Goal: Communication & Community: Participate in discussion

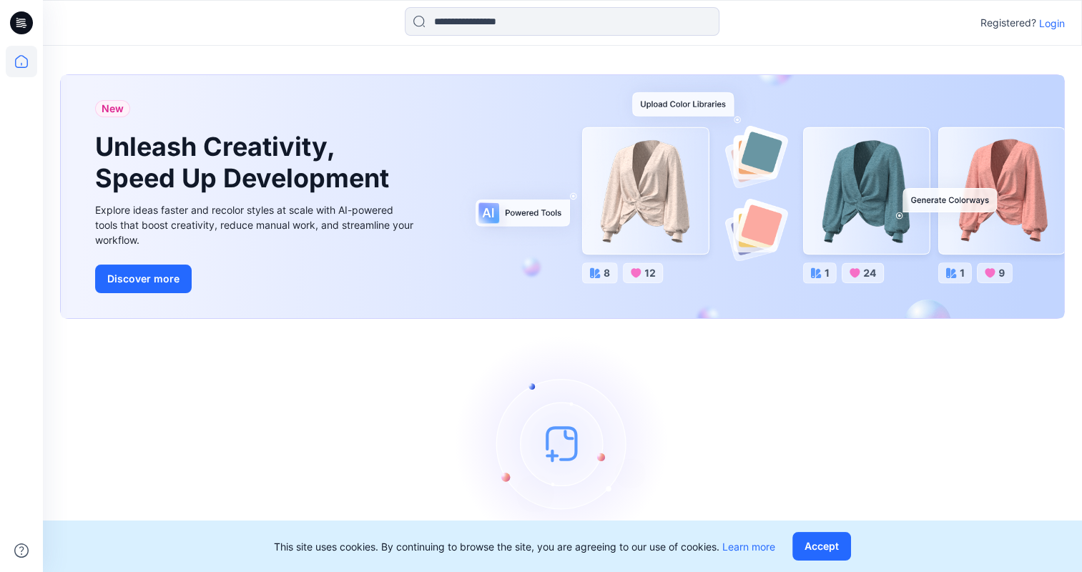
click at [1055, 26] on p "Login" at bounding box center [1052, 23] width 26 height 15
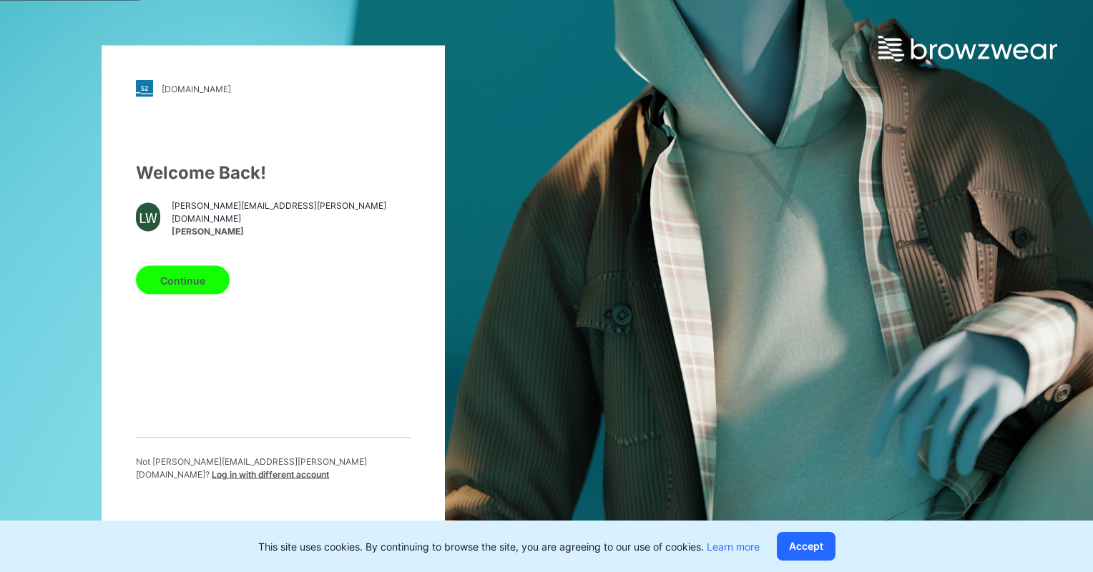
click at [206, 292] on button "Continue" at bounding box center [183, 280] width 94 height 29
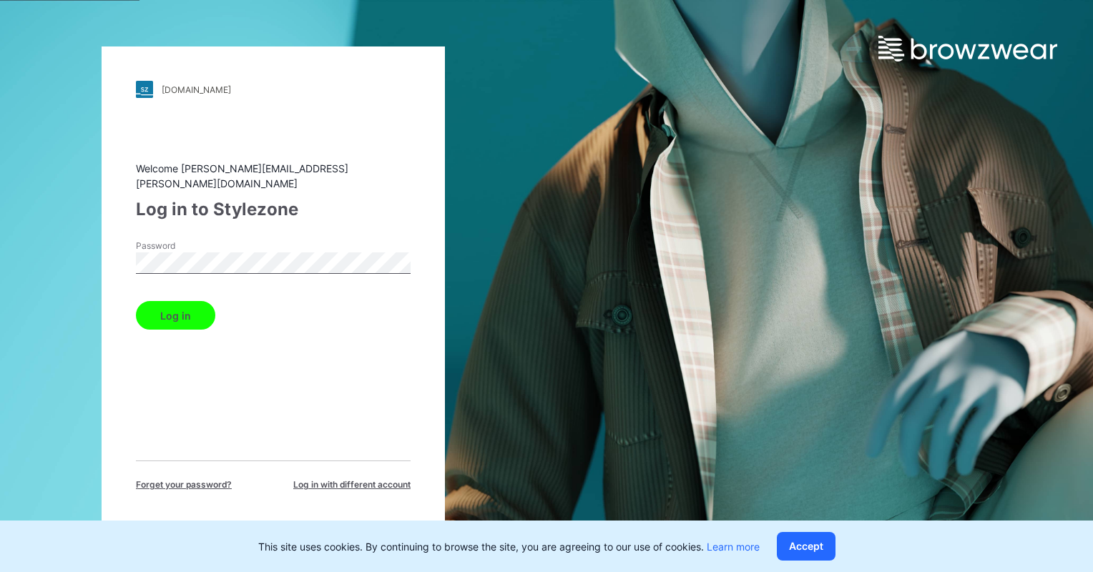
click at [177, 308] on button "Log in" at bounding box center [175, 315] width 79 height 29
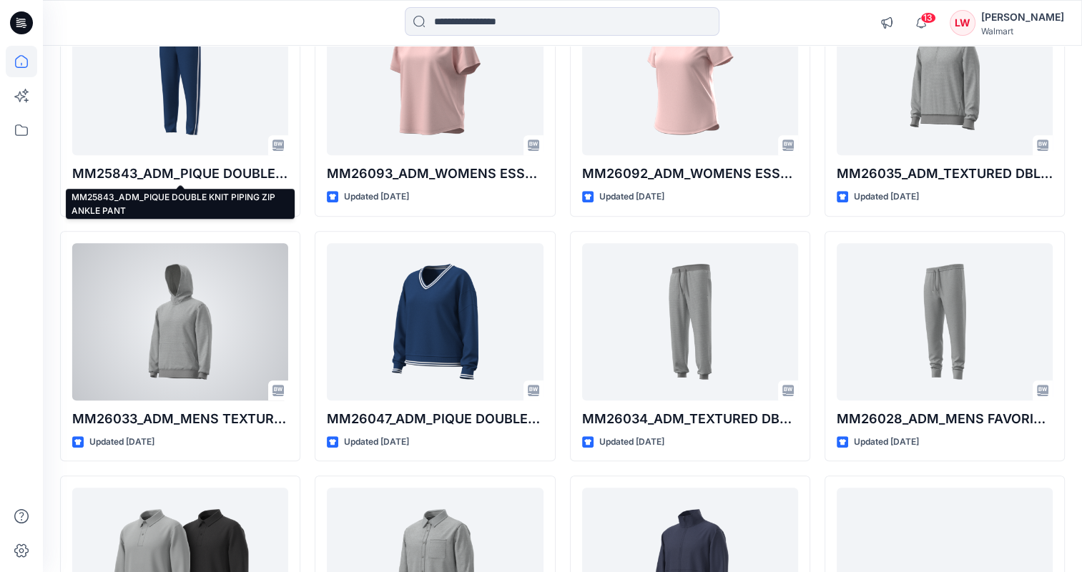
scroll to position [1150, 0]
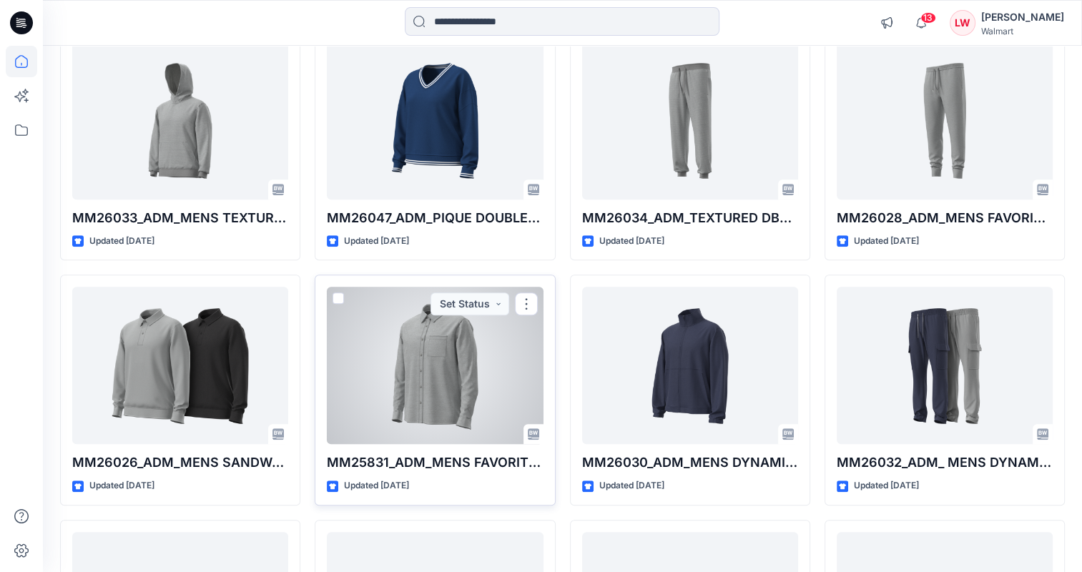
click at [388, 355] on div at bounding box center [435, 365] width 216 height 157
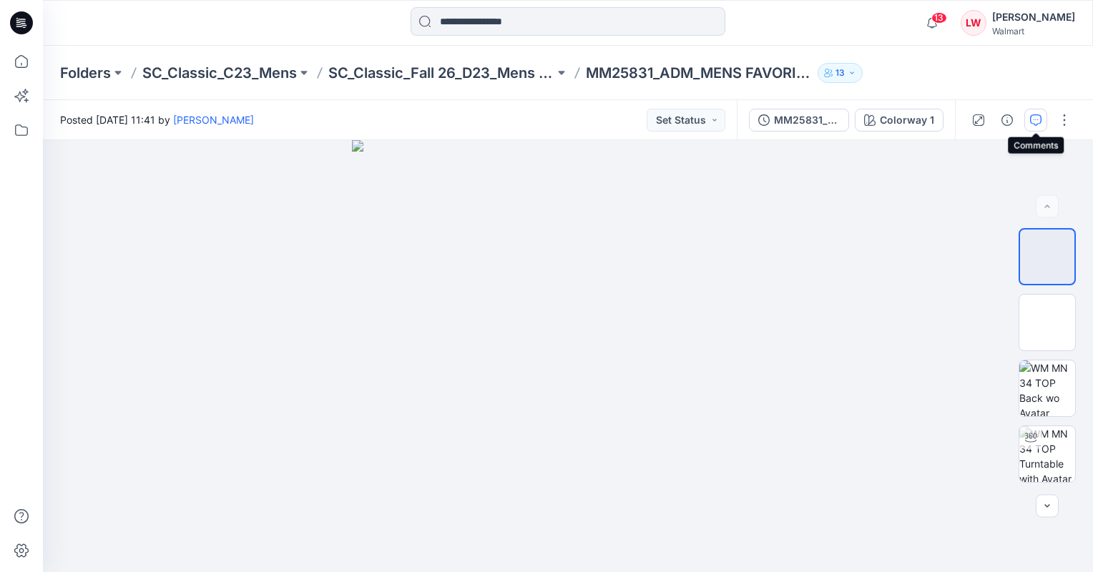
click at [1041, 114] on button "button" at bounding box center [1035, 120] width 23 height 23
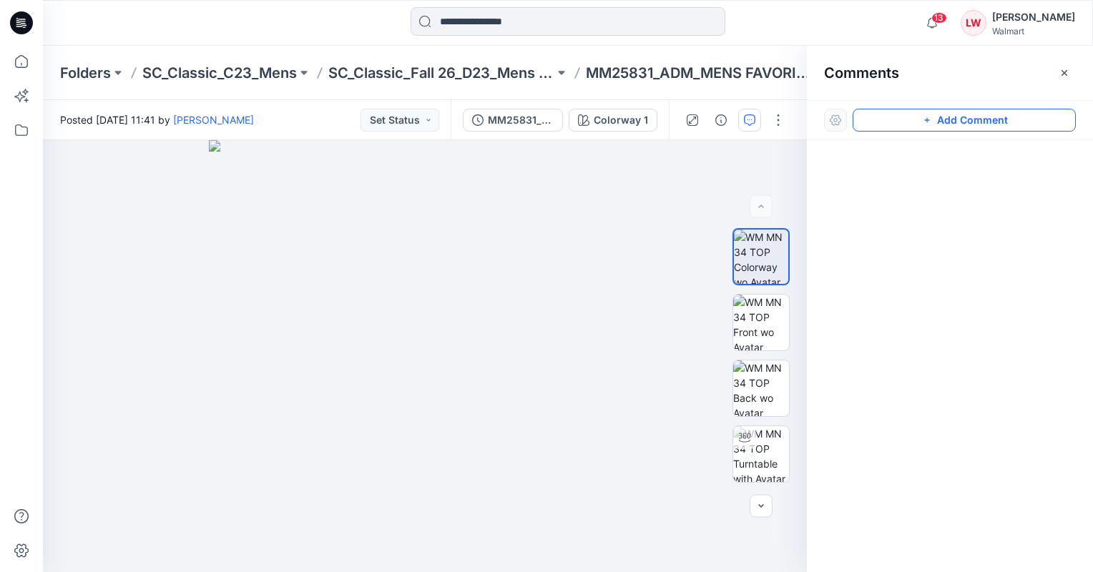
click at [954, 122] on button "Add Comment" at bounding box center [963, 120] width 223 height 23
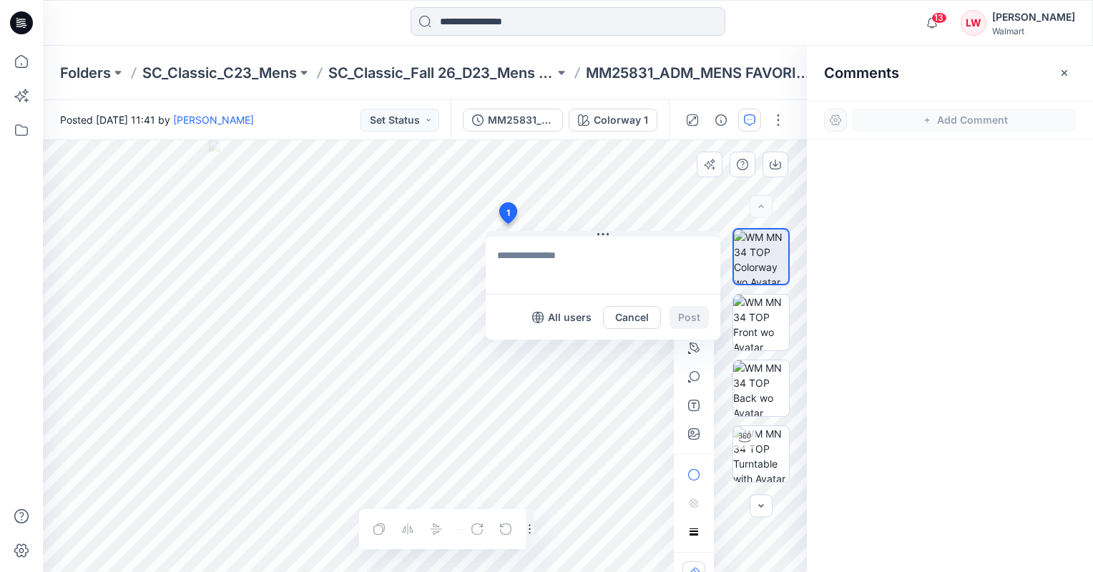
click at [507, 224] on div "1 All users Cancel Post Layer 1" at bounding box center [425, 356] width 764 height 432
type textarea "*"
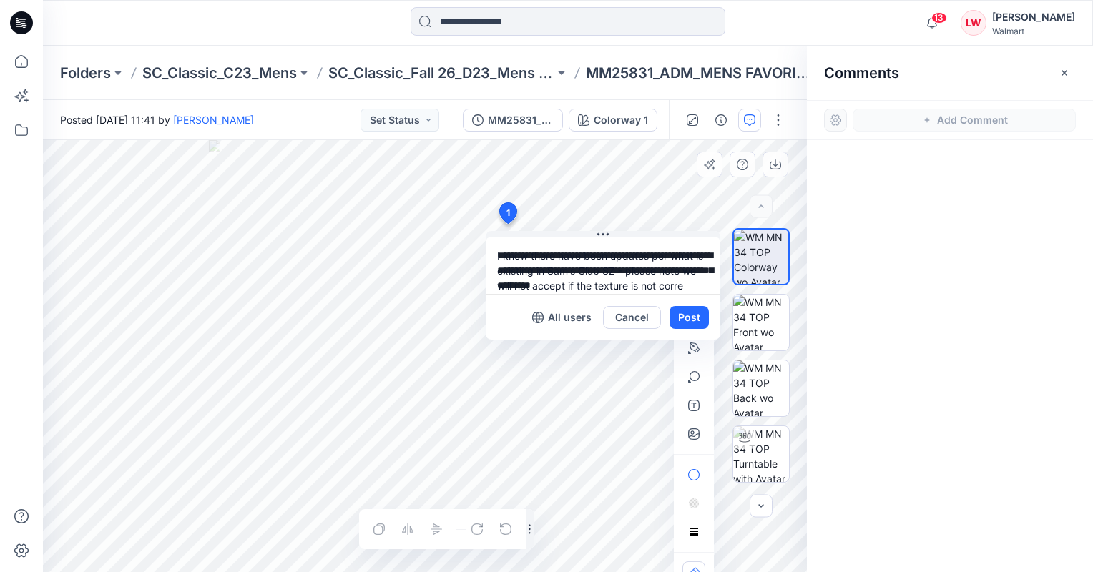
scroll to position [13, 0]
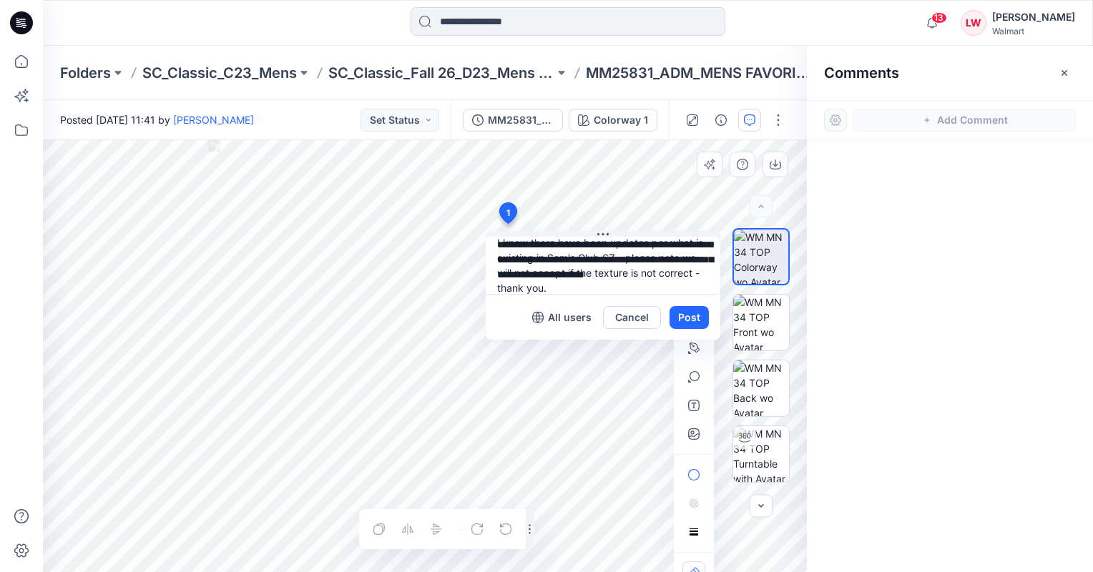
click at [583, 270] on textarea "**********" at bounding box center [603, 265] width 235 height 57
type textarea "**********"
click at [677, 310] on button "Post" at bounding box center [688, 317] width 39 height 23
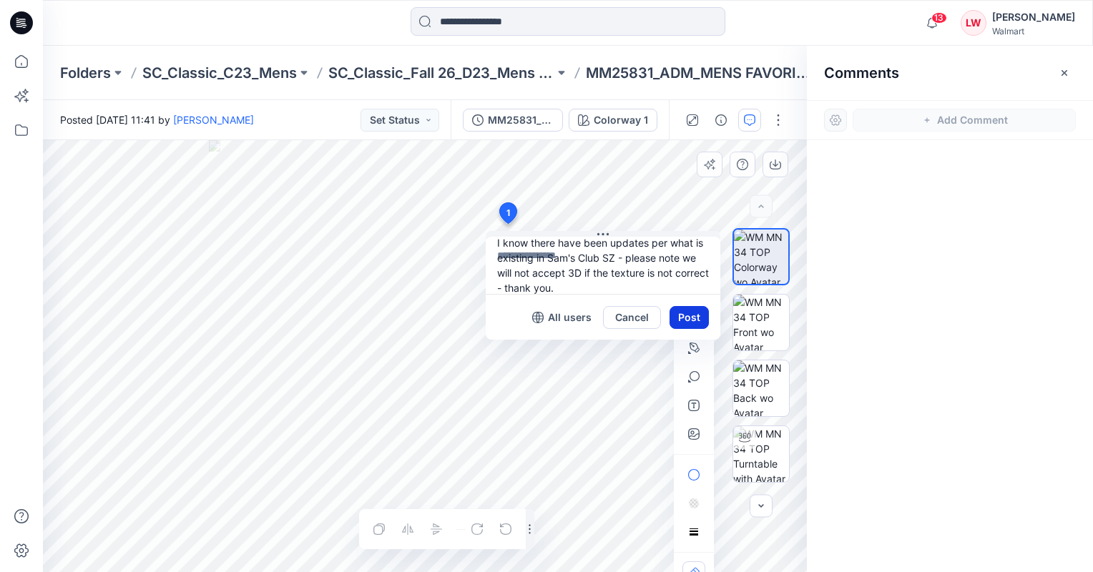
scroll to position [0, 0]
